Goal: Information Seeking & Learning: Learn about a topic

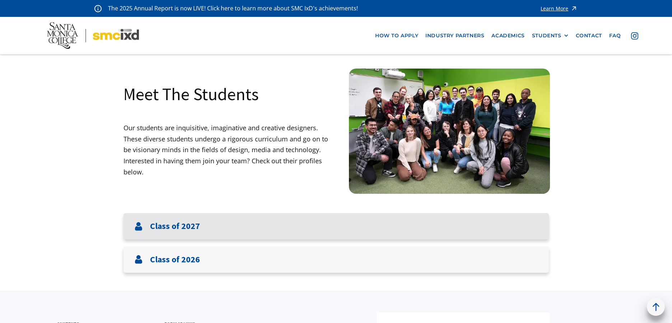
click at [192, 230] on h3 "Class of 2027" at bounding box center [175, 226] width 50 height 10
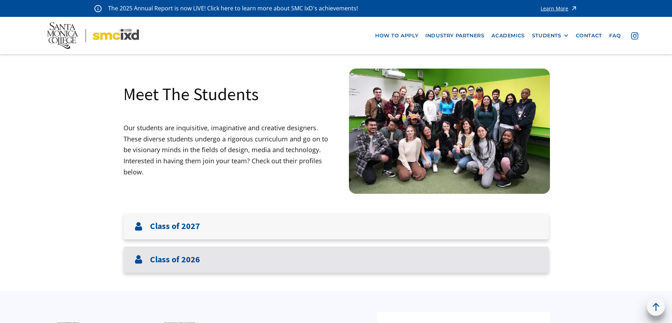
click at [189, 256] on h3 "Class of 2026" at bounding box center [175, 260] width 50 height 10
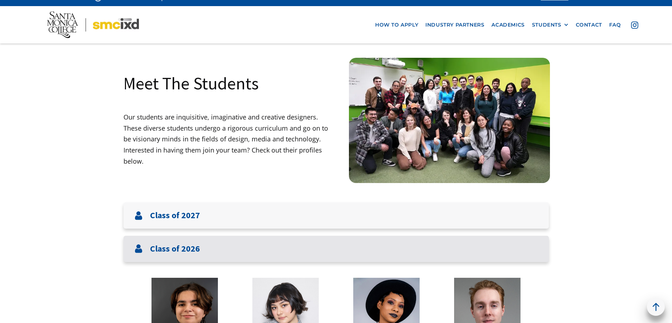
scroll to position [11, 0]
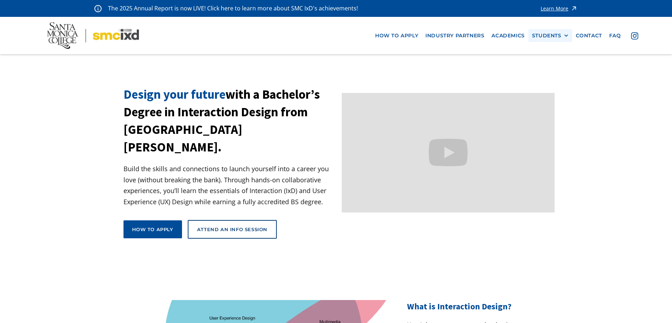
click at [564, 34] on div at bounding box center [566, 35] width 5 height 5
click at [560, 48] on link "GRAD SHOW 2025" at bounding box center [564, 48] width 65 height 13
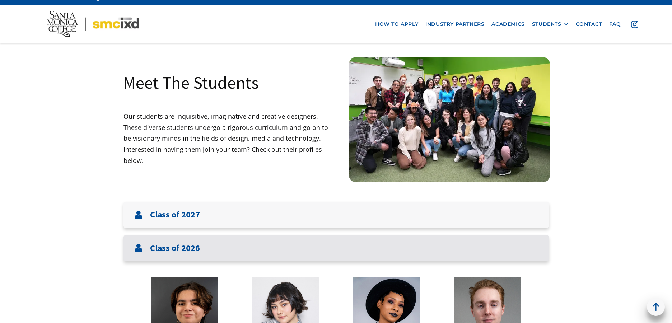
click at [186, 247] on h3 "Class of 2026" at bounding box center [175, 248] width 50 height 10
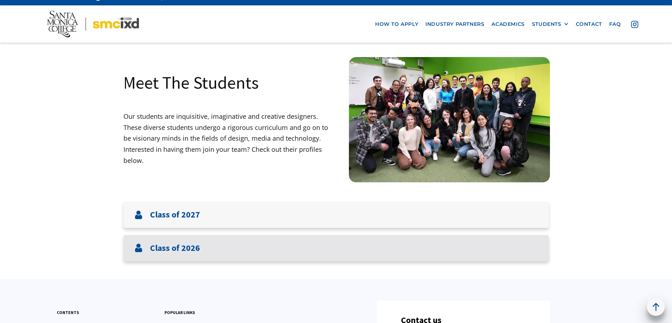
click at [201, 248] on div "Class of 2026" at bounding box center [337, 248] width 426 height 26
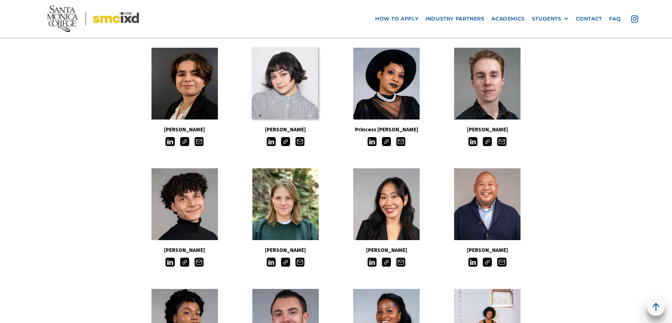
scroll to position [434, 0]
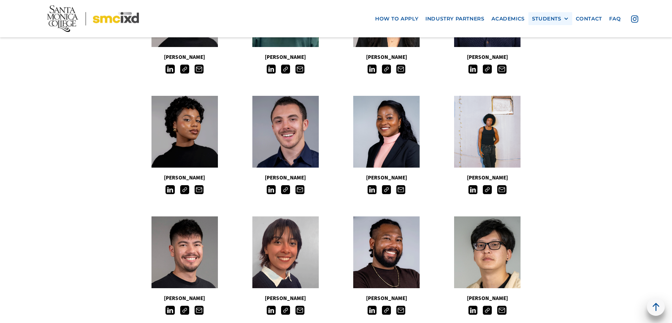
click at [561, 19] on div "STUDENTS" at bounding box center [546, 18] width 29 height 6
click at [555, 55] on link "Alumni" at bounding box center [564, 58] width 65 height 13
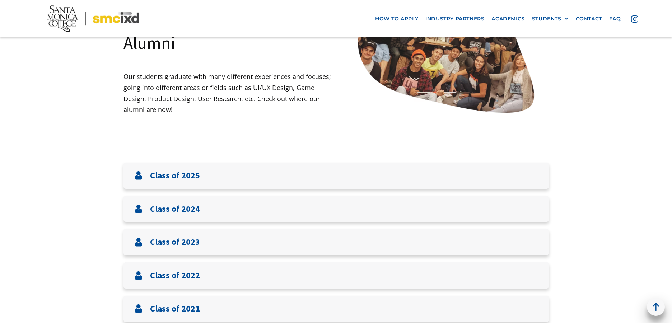
scroll to position [215, 0]
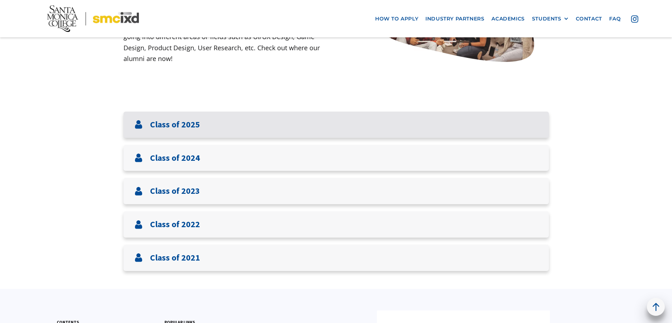
click at [237, 125] on div "Class of 2025" at bounding box center [337, 125] width 426 height 26
